Goal: Navigation & Orientation: Find specific page/section

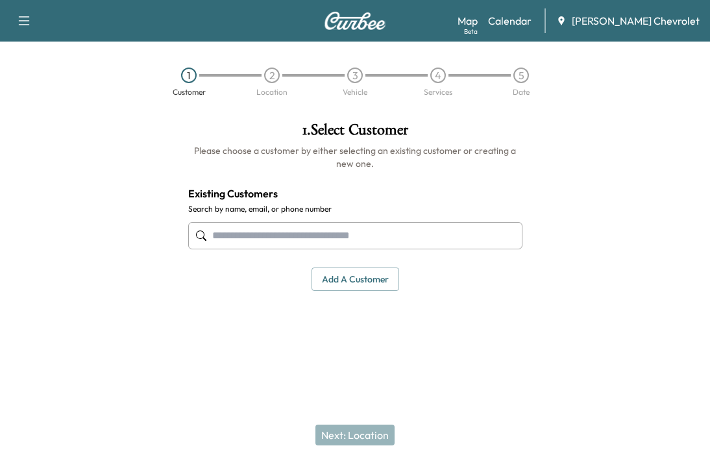
click at [531, 11] on div "Map Beta Calendar [PERSON_NAME] Chevrolet" at bounding box center [578, 20] width 242 height 25
click at [530, 24] on link "Calendar" at bounding box center [509, 21] width 43 height 16
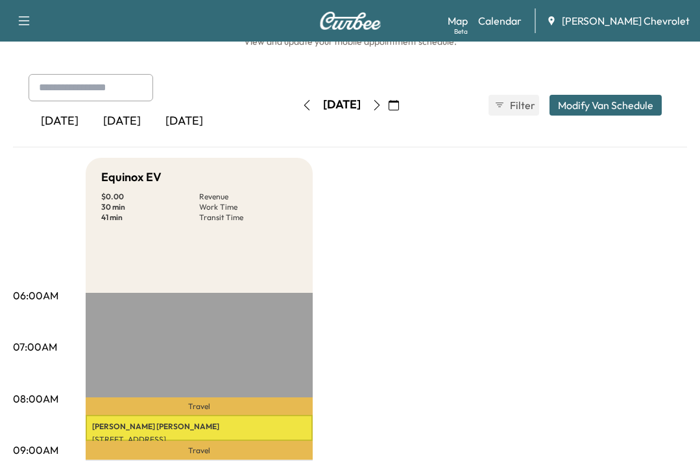
scroll to position [65, 0]
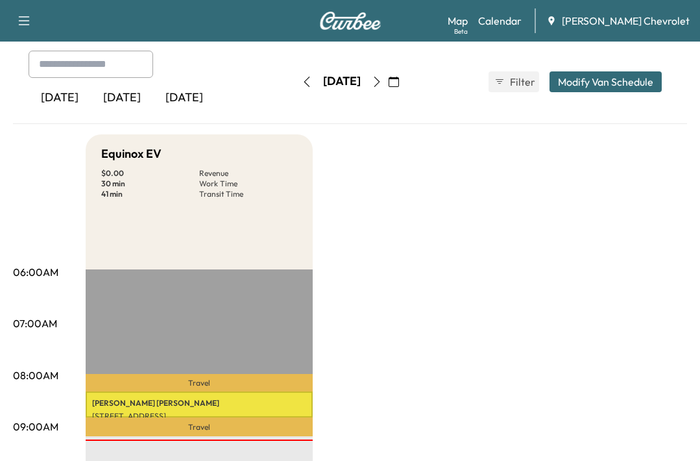
click at [468, 26] on link "Map Beta" at bounding box center [458, 21] width 20 height 16
